Goal: Navigation & Orientation: Find specific page/section

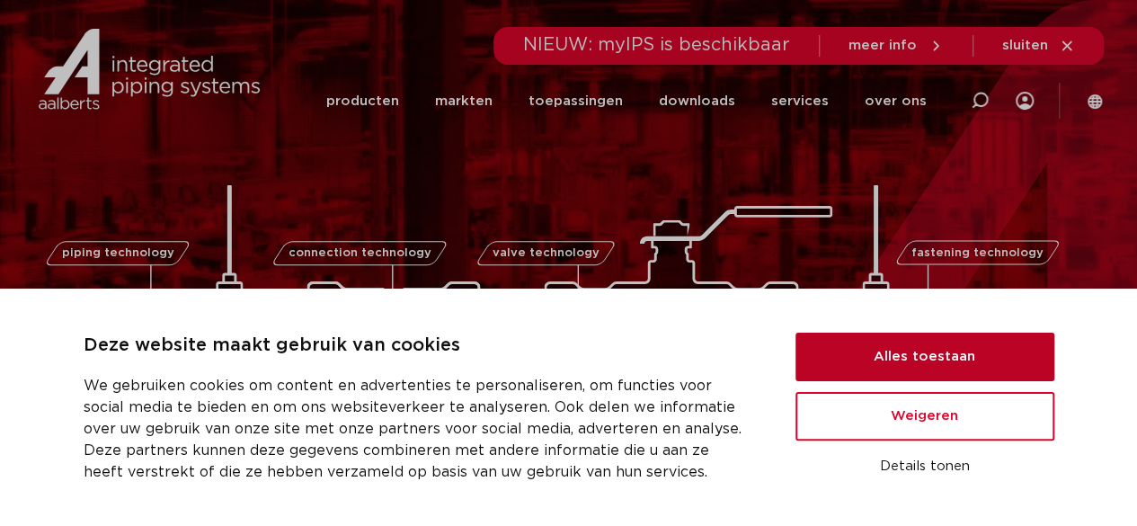
click at [938, 339] on button "Alles toestaan" at bounding box center [924, 356] width 259 height 49
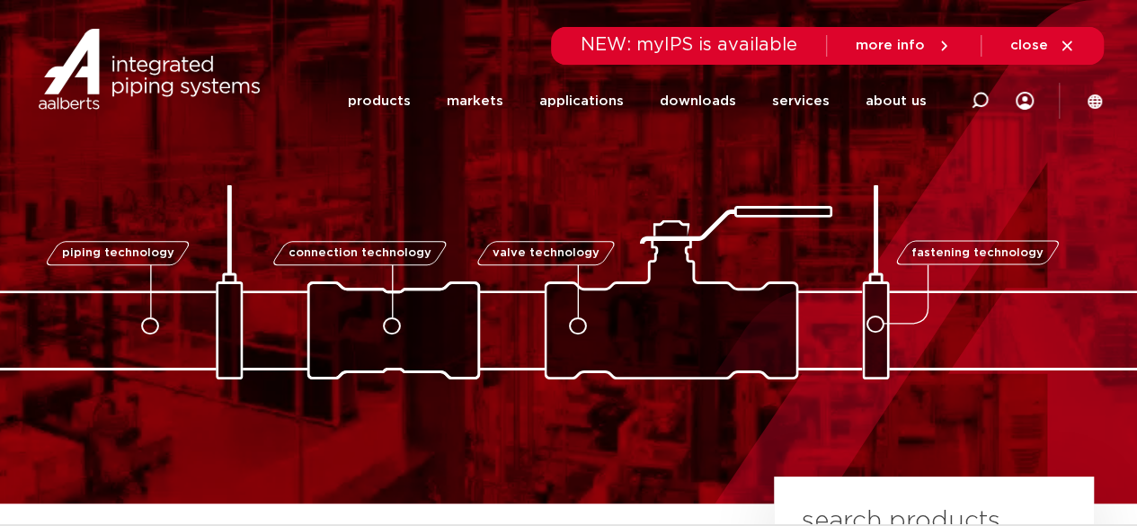
click at [1094, 98] on icon at bounding box center [1094, 100] width 14 height 14
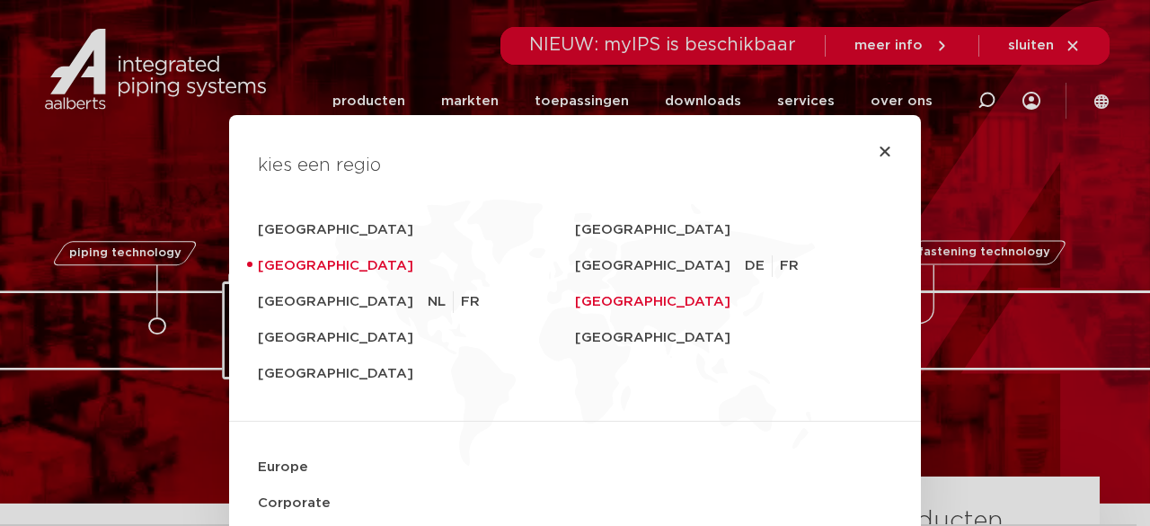
click at [598, 301] on link "United States" at bounding box center [733, 302] width 317 height 36
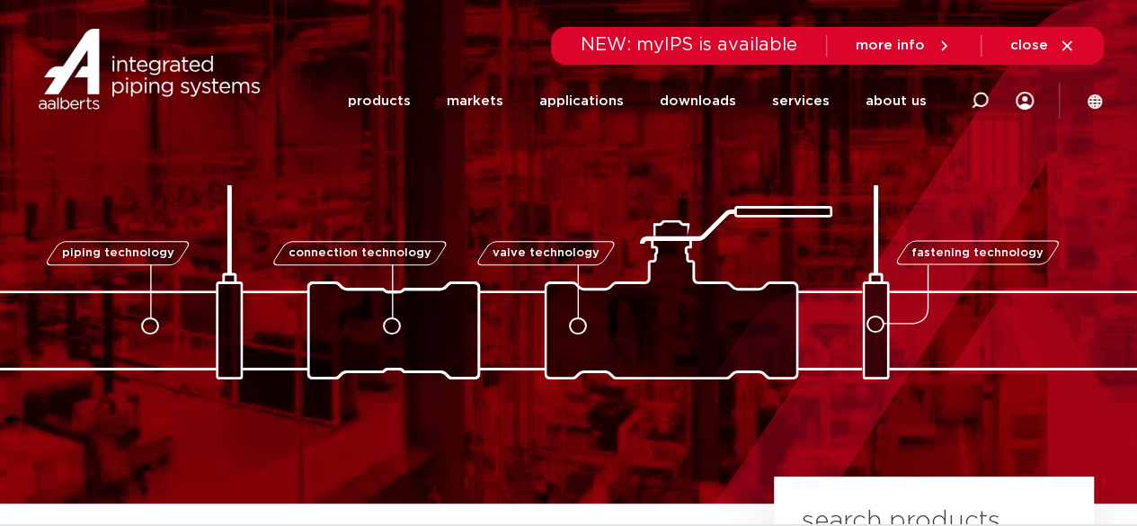
click at [591, 250] on font "valve technology" at bounding box center [545, 253] width 107 height 12
